Goal: Find specific fact: Find contact information

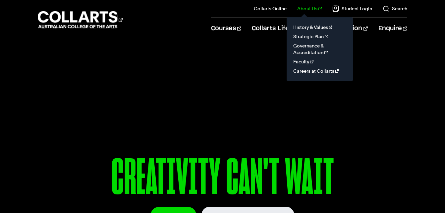
click at [307, 9] on link "About Us" at bounding box center [309, 8] width 24 height 7
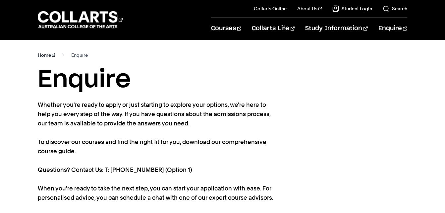
click at [50, 55] on link "Home" at bounding box center [47, 54] width 18 height 9
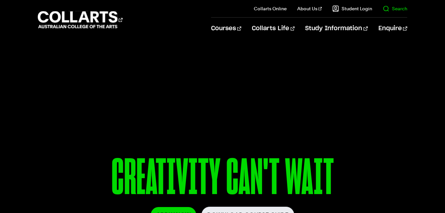
click at [390, 7] on link "Search" at bounding box center [394, 8] width 24 height 7
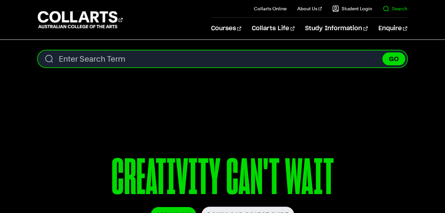
type input "C"
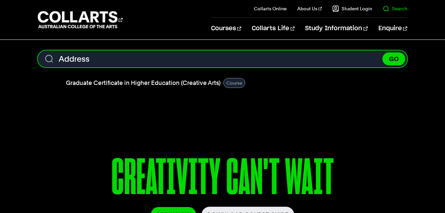
type input "Address"
click at [382, 52] on button "GO" at bounding box center [393, 58] width 23 height 13
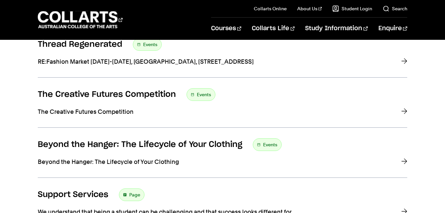
scroll to position [397, 0]
